Goal: Transaction & Acquisition: Purchase product/service

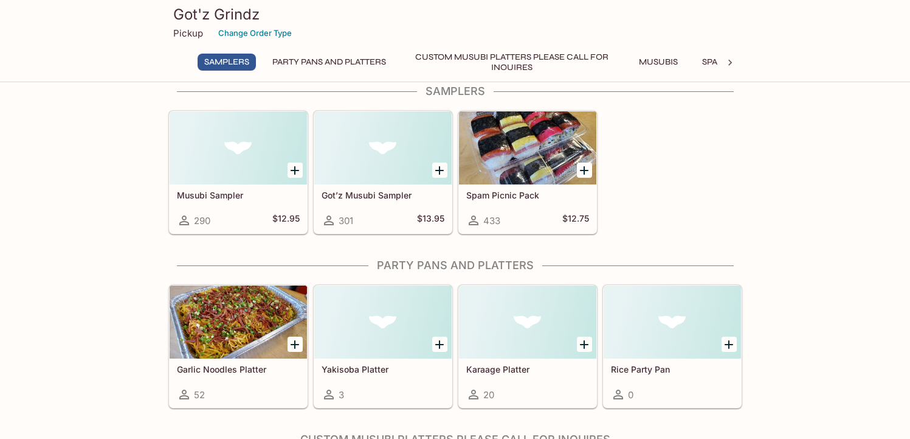
scroll to position [19, 0]
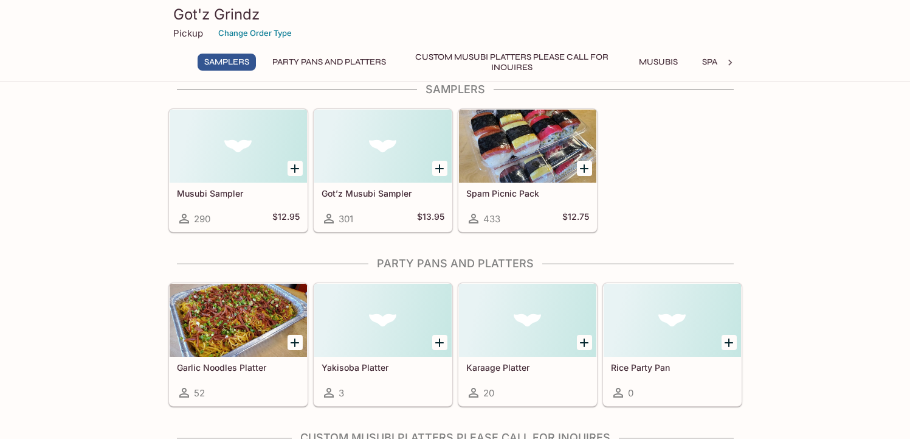
click at [389, 158] on div at bounding box center [382, 145] width 137 height 73
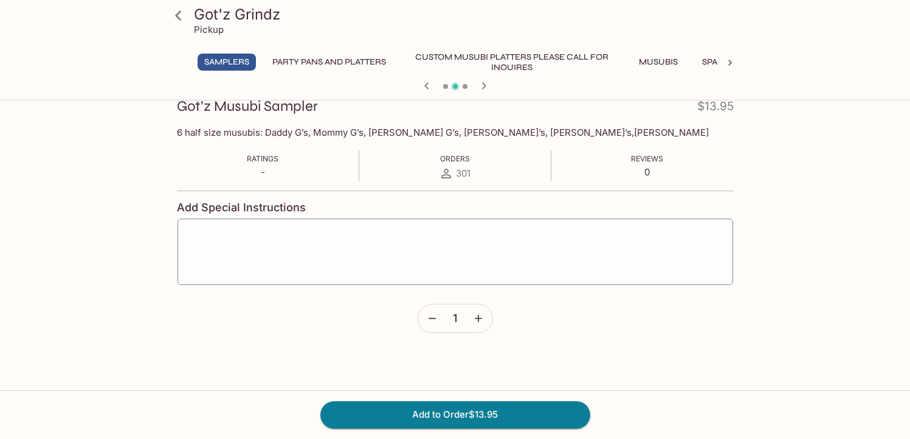
scroll to position [192, 0]
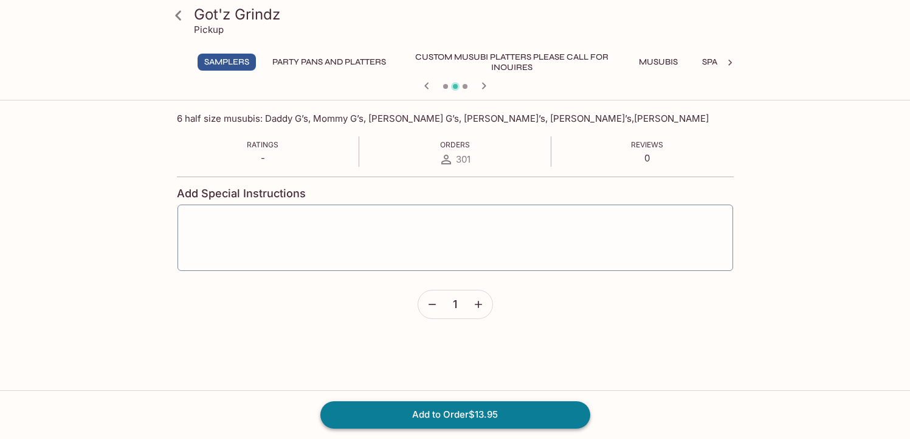
click at [469, 410] on button "Add to Order $13.95" at bounding box center [456, 414] width 270 height 27
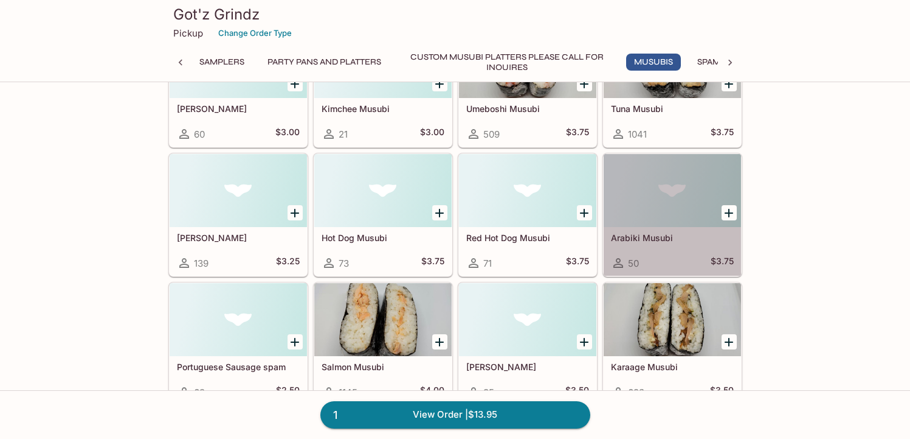
click at [644, 199] on div at bounding box center [672, 190] width 137 height 73
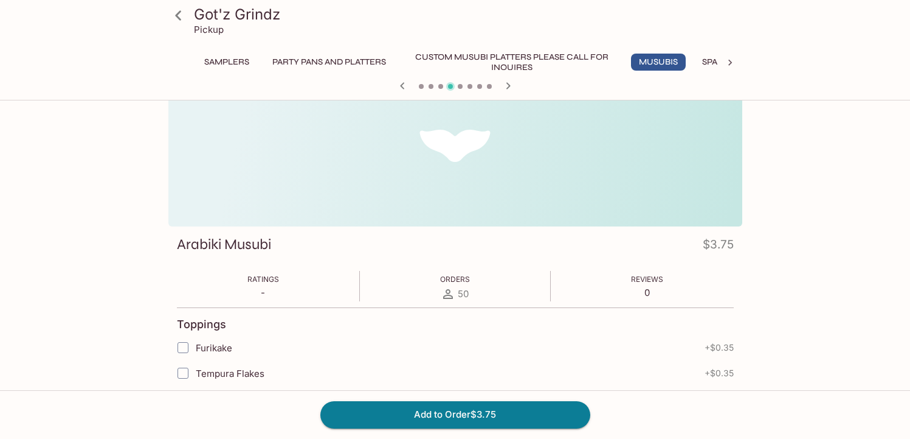
scroll to position [51, 0]
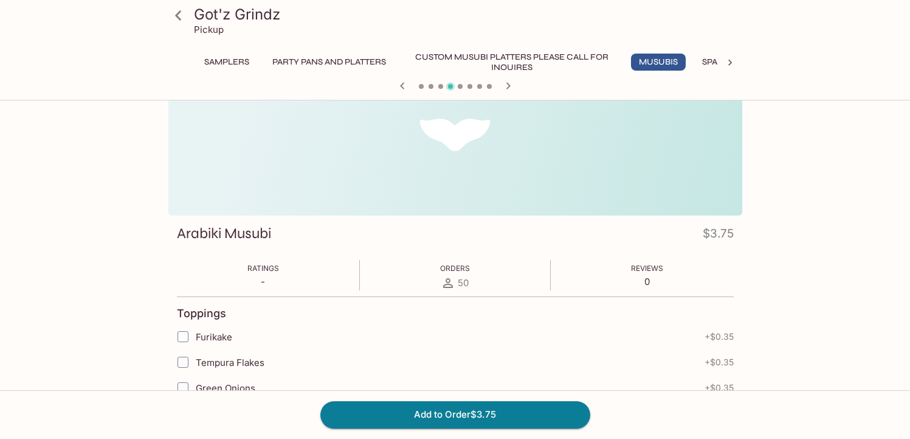
click at [594, 184] on div at bounding box center [455, 134] width 574 height 161
click at [485, 413] on button "Add to Order $3.75" at bounding box center [456, 414] width 270 height 27
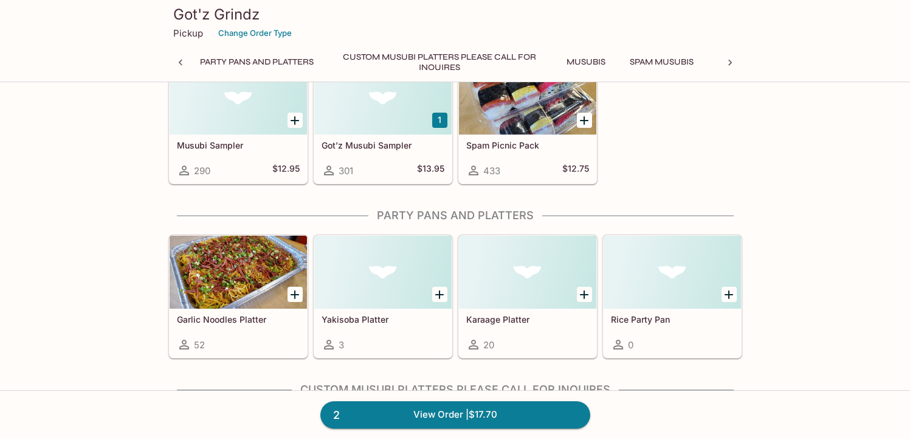
scroll to position [0, 25]
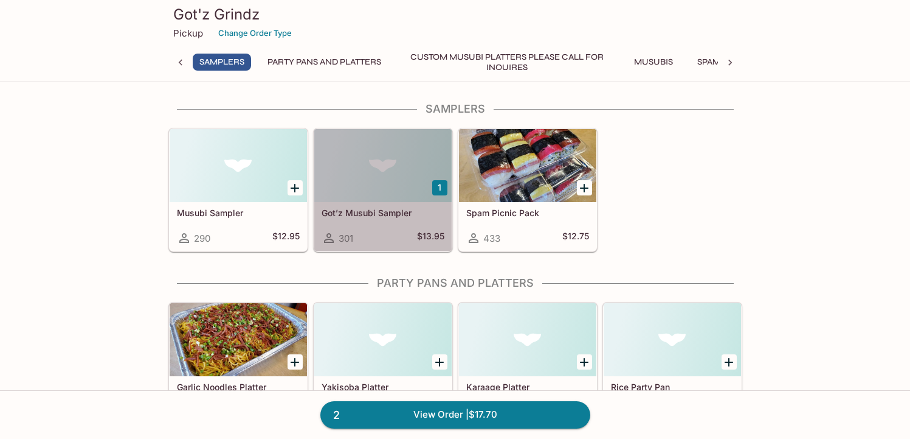
click at [372, 173] on div at bounding box center [382, 165] width 137 height 73
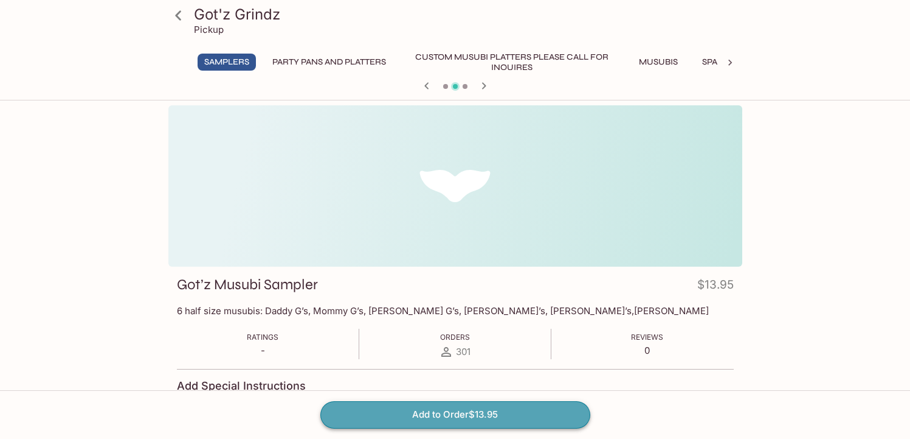
click at [488, 409] on button "Add to Order $13.95" at bounding box center [456, 414] width 270 height 27
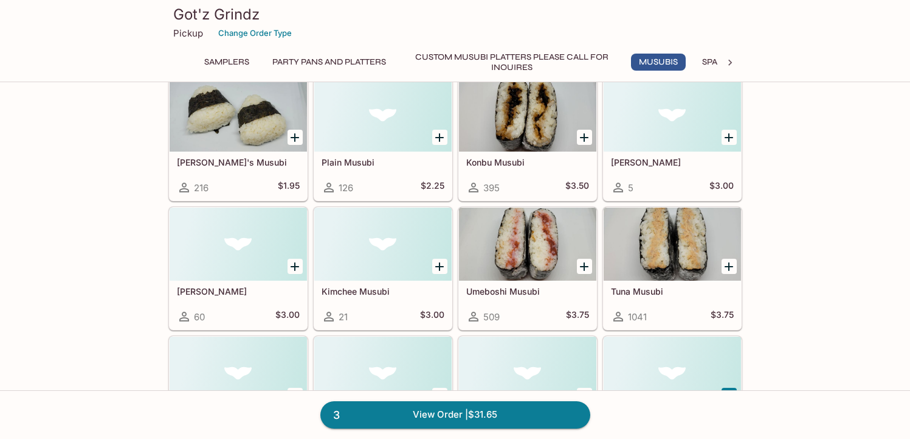
click at [532, 237] on div at bounding box center [527, 243] width 137 height 73
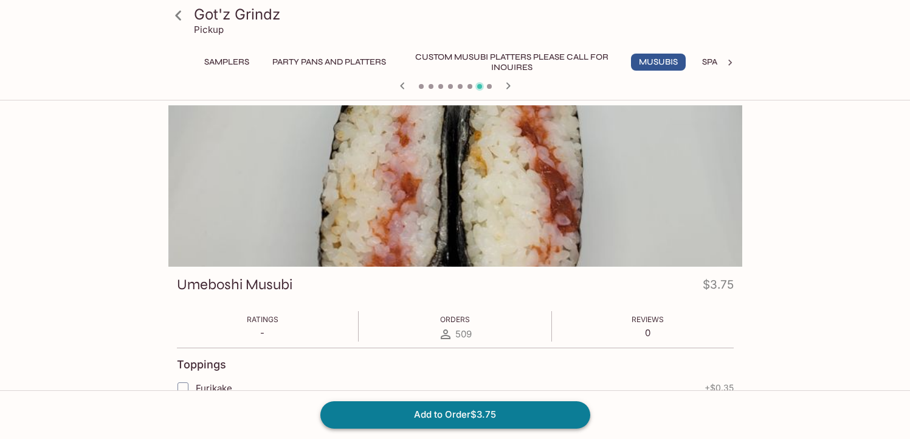
click at [484, 411] on button "Add to Order $3.75" at bounding box center [456, 414] width 270 height 27
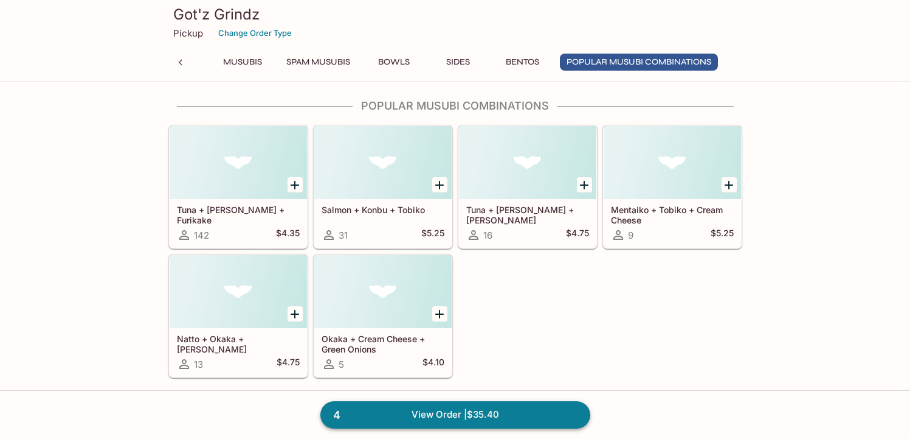
click at [424, 405] on link "4 View Order | $35.40" at bounding box center [456, 414] width 270 height 27
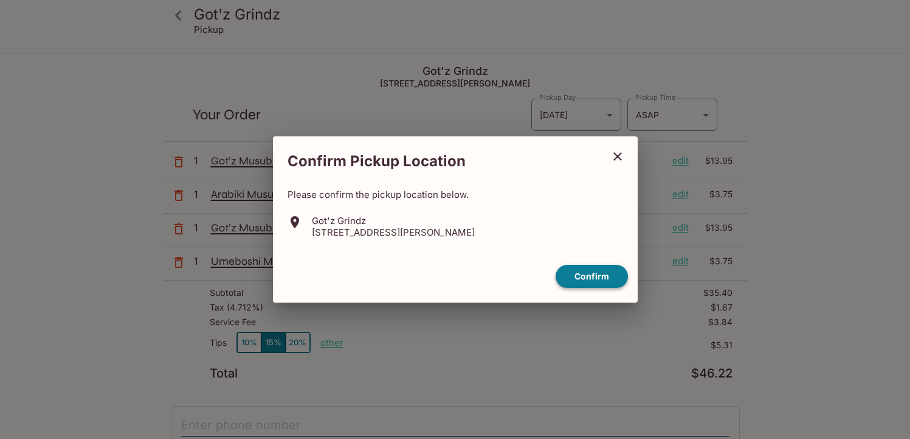
click at [595, 273] on button "Confirm" at bounding box center [592, 277] width 72 height 24
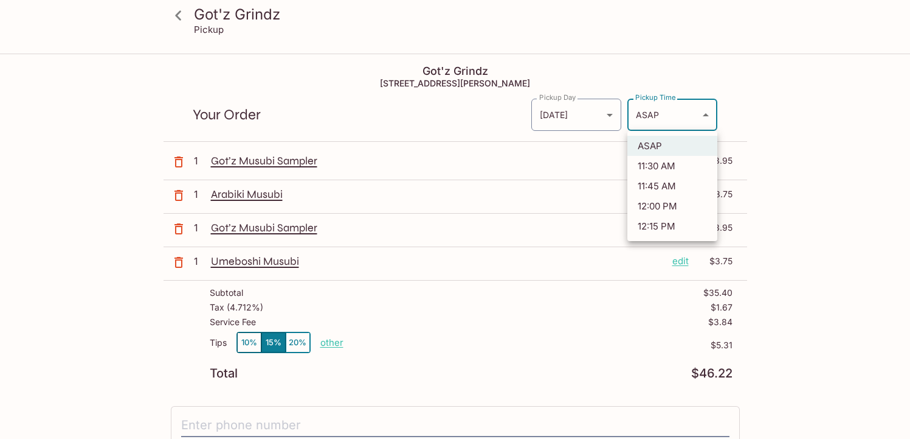
click at [698, 111] on body "Got'z Grindz Pickup Got'z Grindz [STREET_ADDRESS] Your Order Pickup Day [DATE] …" at bounding box center [455, 274] width 910 height 439
click at [672, 164] on li "11:30 AM" at bounding box center [673, 166] width 90 height 20
type input "[DATE]T21:30:40.000000Z"
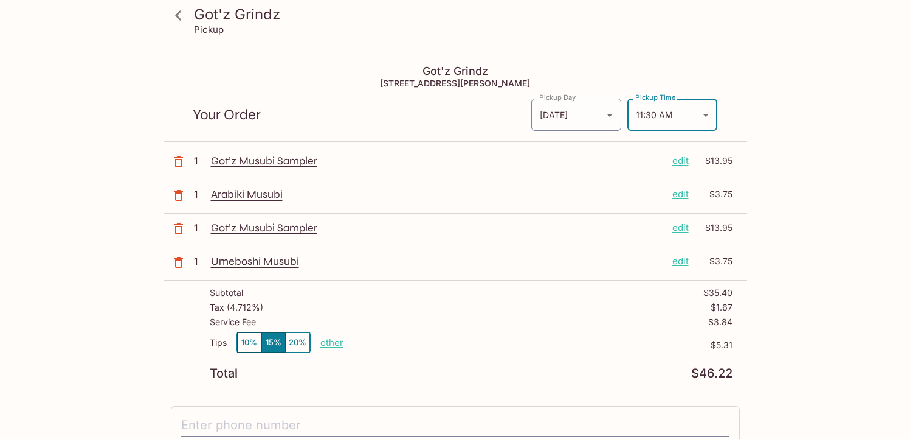
click at [681, 225] on p "edit" at bounding box center [681, 227] width 16 height 13
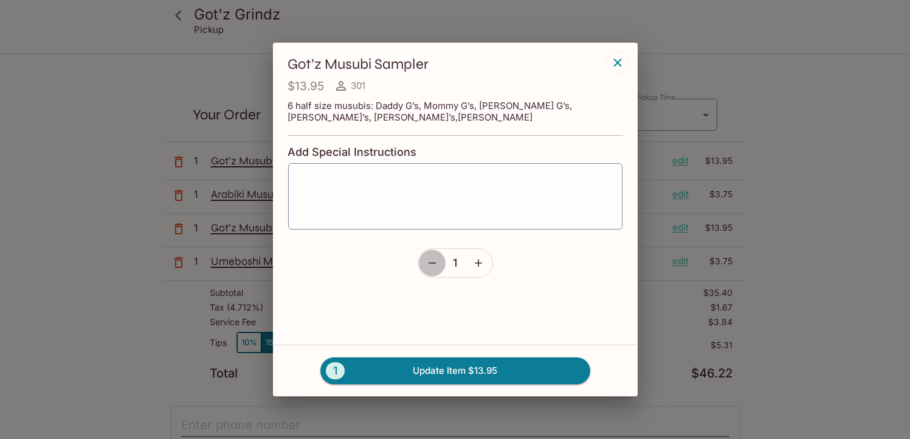
click at [431, 259] on icon "button" at bounding box center [432, 263] width 12 height 12
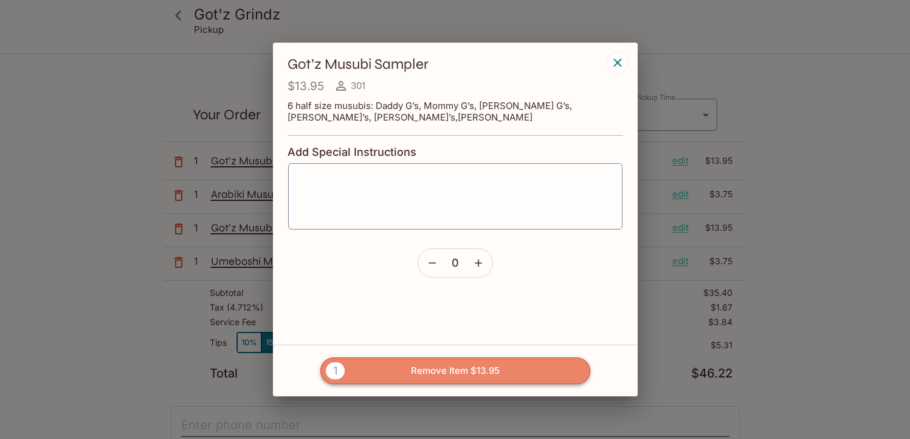
click at [438, 363] on button "1 Remove Item $13.95" at bounding box center [456, 370] width 270 height 27
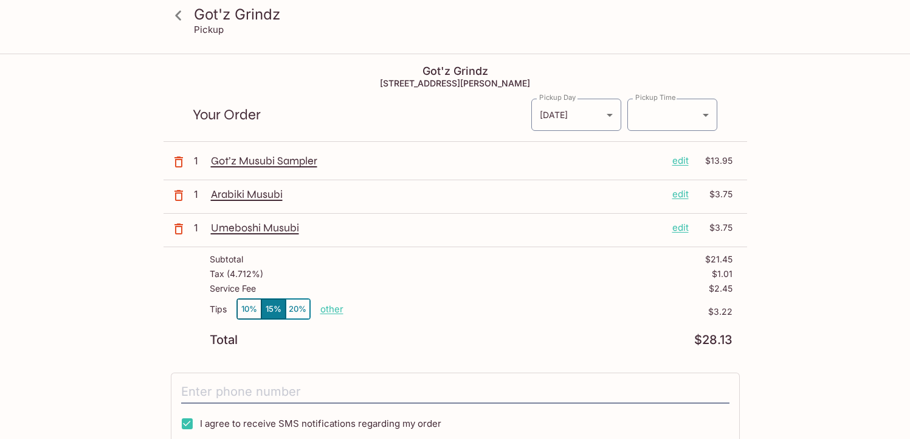
click at [196, 160] on p "1" at bounding box center [200, 160] width 12 height 13
click at [682, 160] on p "edit" at bounding box center [681, 160] width 16 height 13
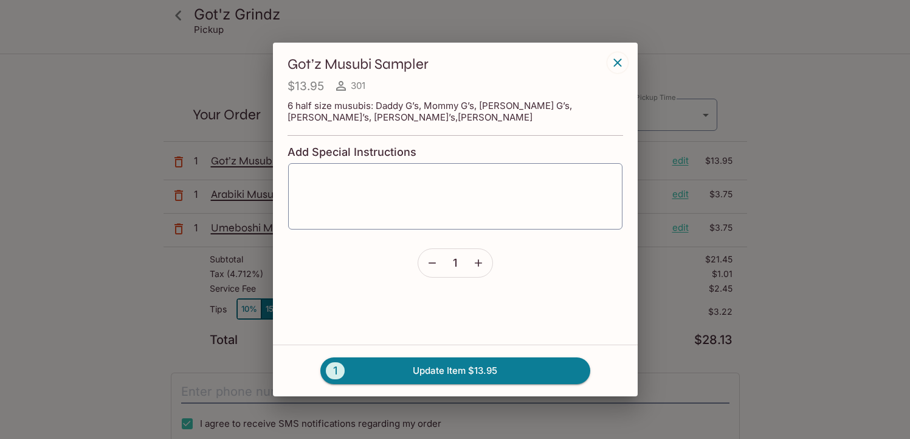
click at [478, 258] on icon "button" at bounding box center [479, 263] width 12 height 12
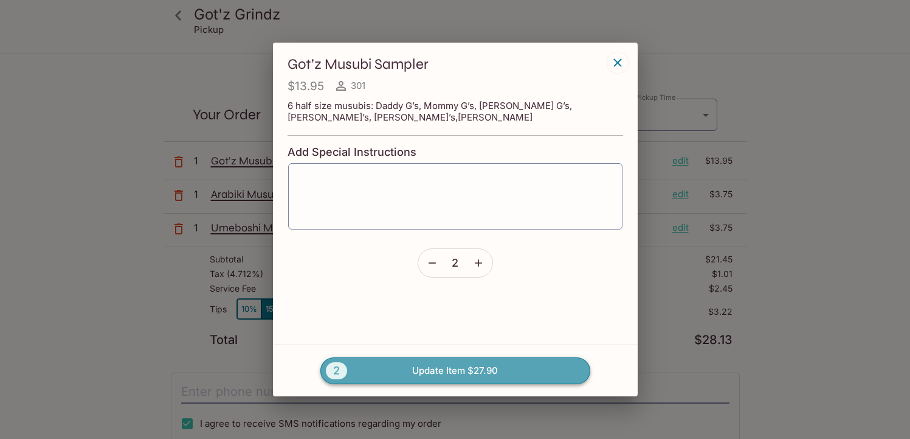
click at [449, 369] on button "2 Update Item $27.90" at bounding box center [456, 370] width 270 height 27
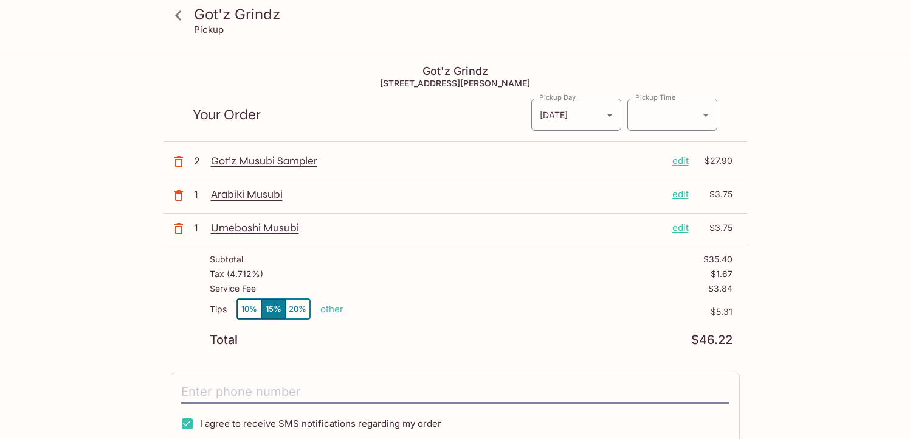
click at [247, 308] on button "10%" at bounding box center [249, 309] width 24 height 20
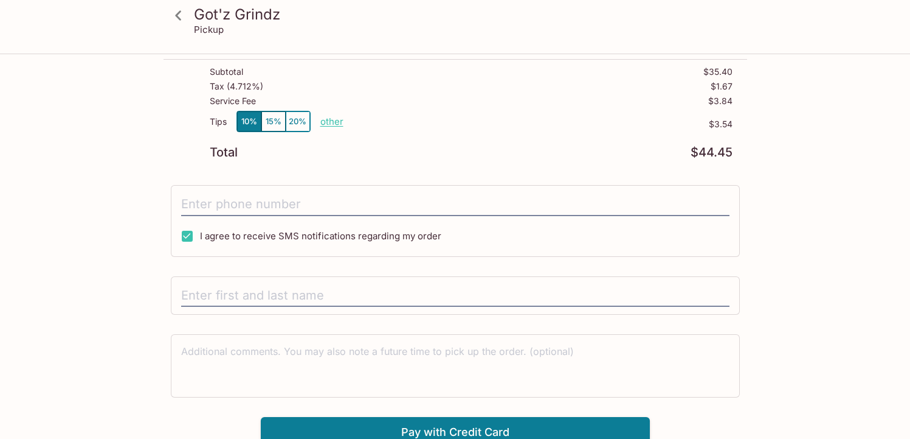
scroll to position [196, 0]
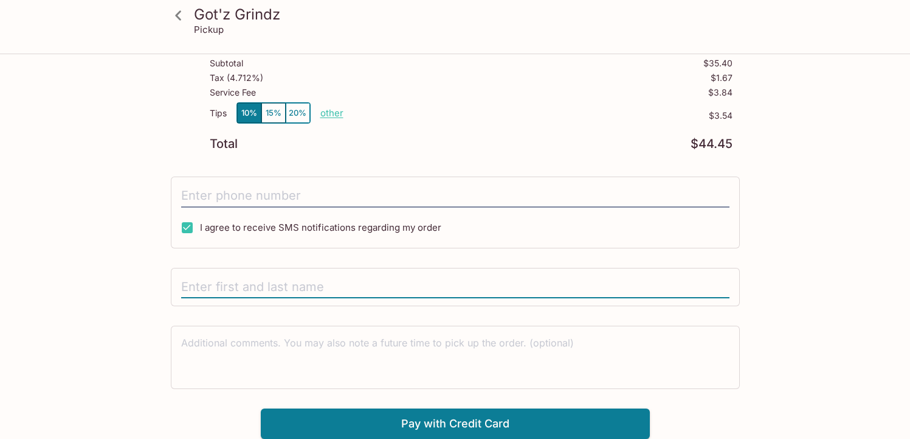
click at [326, 283] on input "text" at bounding box center [455, 287] width 549 height 23
type input "[PERSON_NAME]"
click at [443, 418] on button "Pay with Credit Card" at bounding box center [455, 423] width 389 height 30
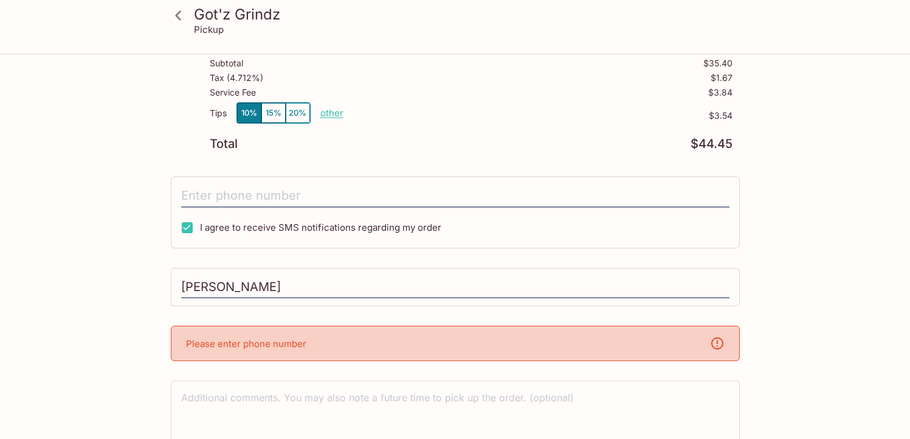
click at [364, 345] on div "Please enter phone number" at bounding box center [455, 342] width 569 height 35
click at [364, 337] on div "Please enter phone number" at bounding box center [455, 342] width 569 height 35
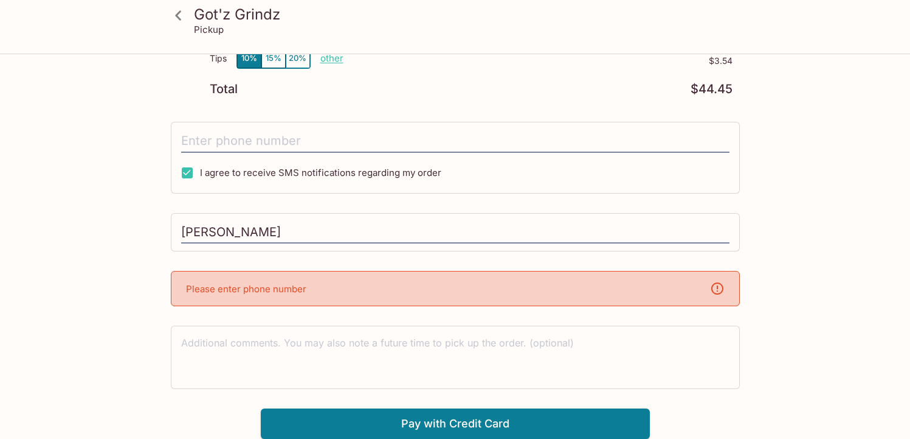
click at [362, 279] on div "Please enter phone number" at bounding box center [455, 288] width 569 height 35
click at [715, 286] on icon at bounding box center [717, 288] width 15 height 15
click at [316, 138] on input "tel" at bounding box center [455, 141] width 549 height 23
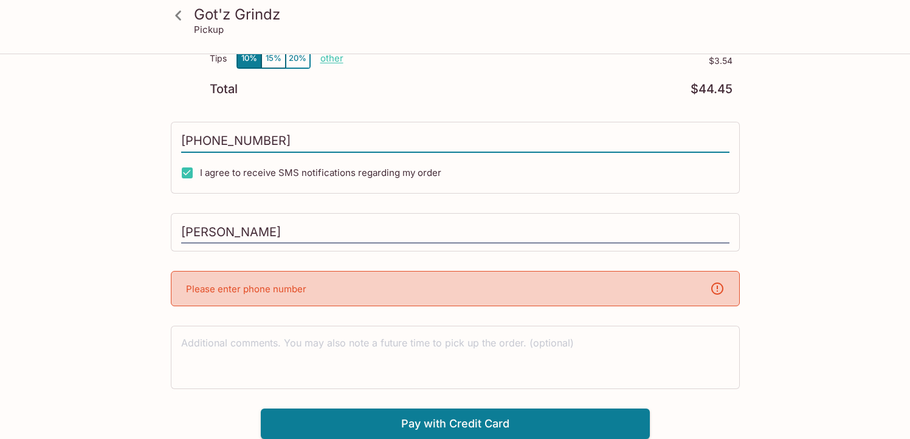
scroll to position [196, 0]
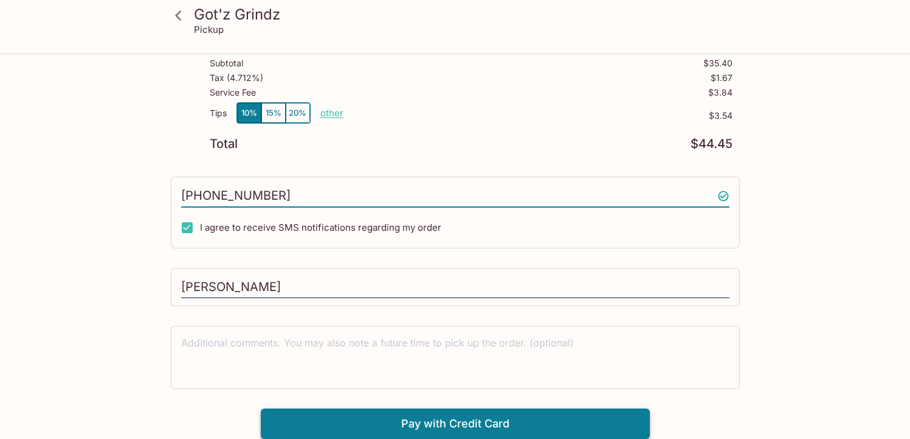
type input "[PHONE_NUMBER]"
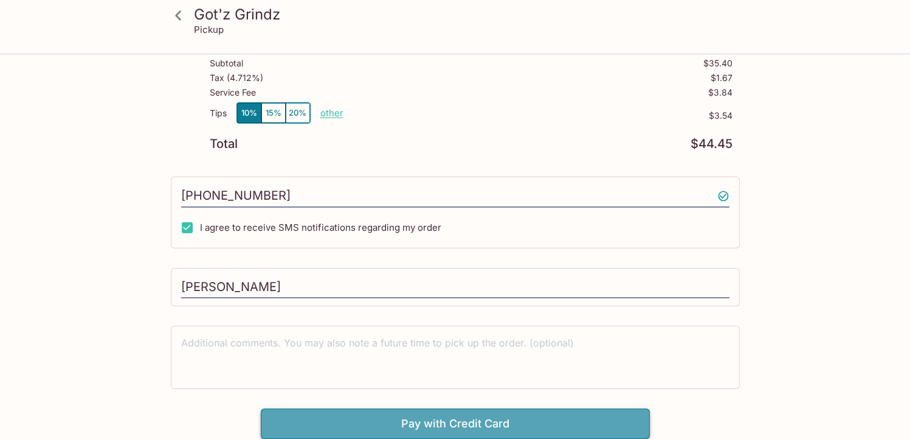
click at [449, 421] on button "Pay with Credit Card" at bounding box center [455, 423] width 389 height 30
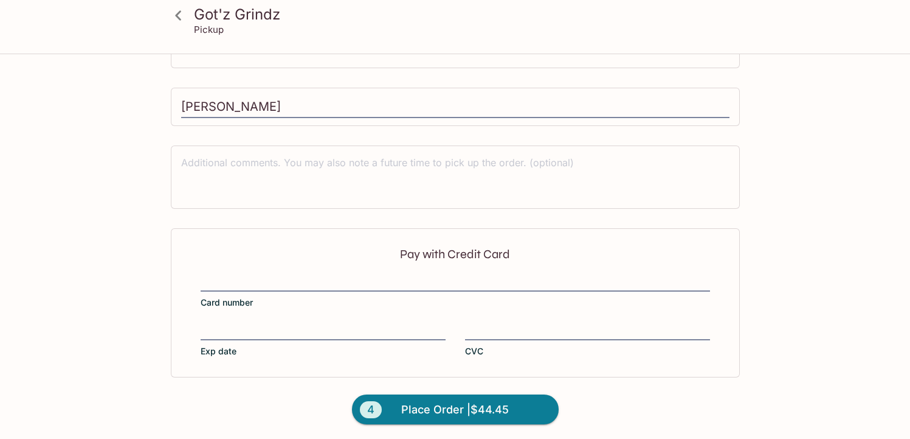
scroll to position [378, 0]
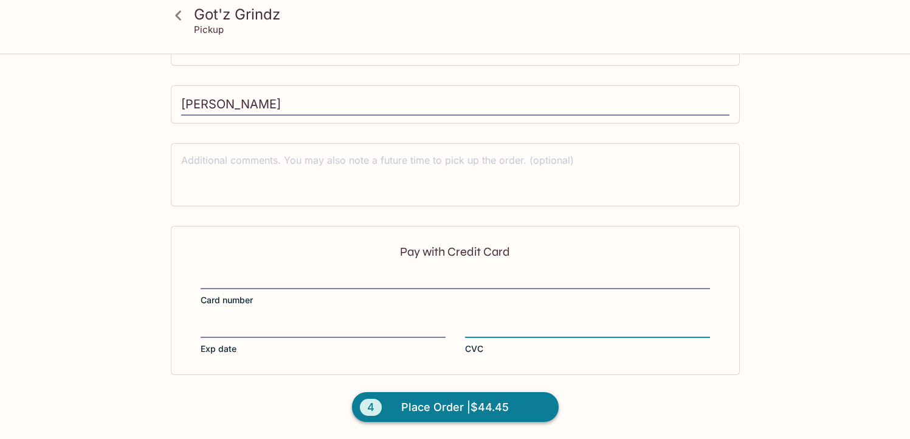
click at [456, 407] on span "Place Order | $44.45" at bounding box center [455, 406] width 108 height 19
